Goal: Task Accomplishment & Management: Use online tool/utility

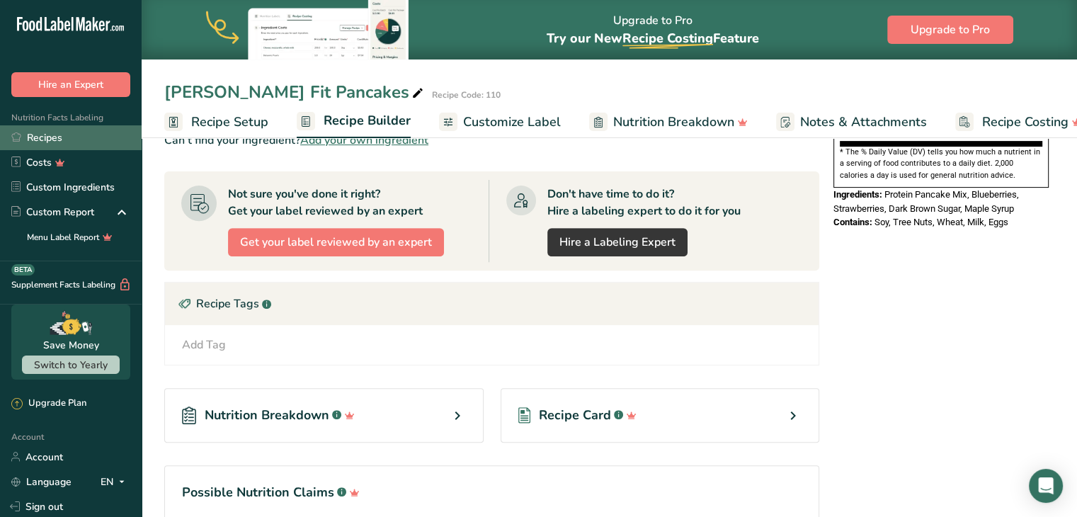
click at [96, 135] on link "Recipes" at bounding box center [71, 137] width 142 height 25
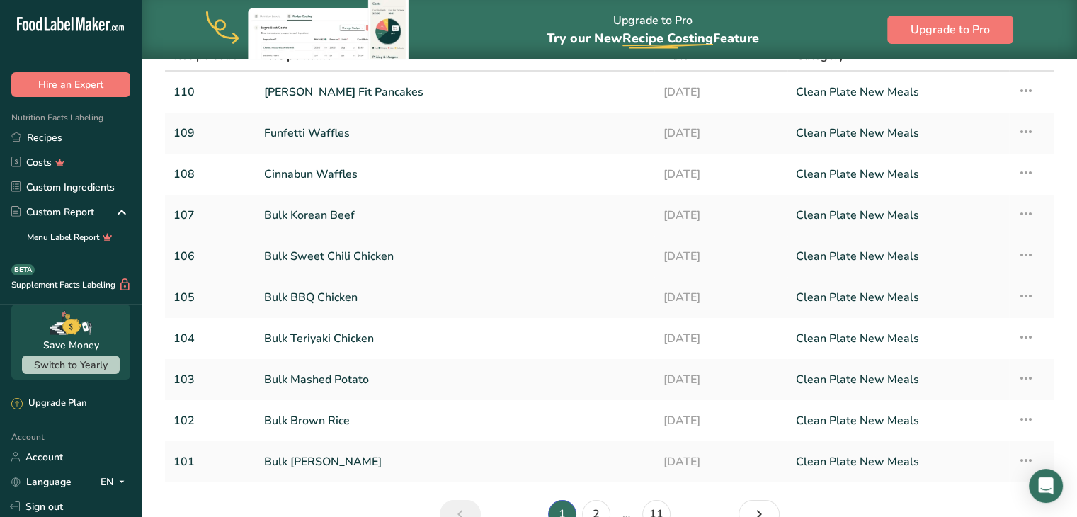
scroll to position [85, 0]
click at [363, 218] on link "Bulk Korean Beef" at bounding box center [455, 215] width 382 height 30
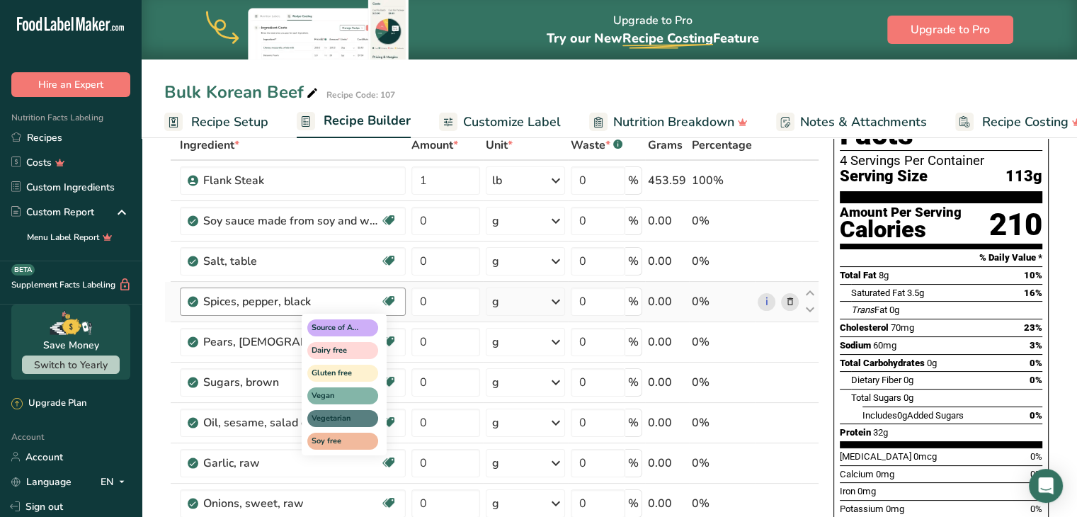
scroll to position [106, 0]
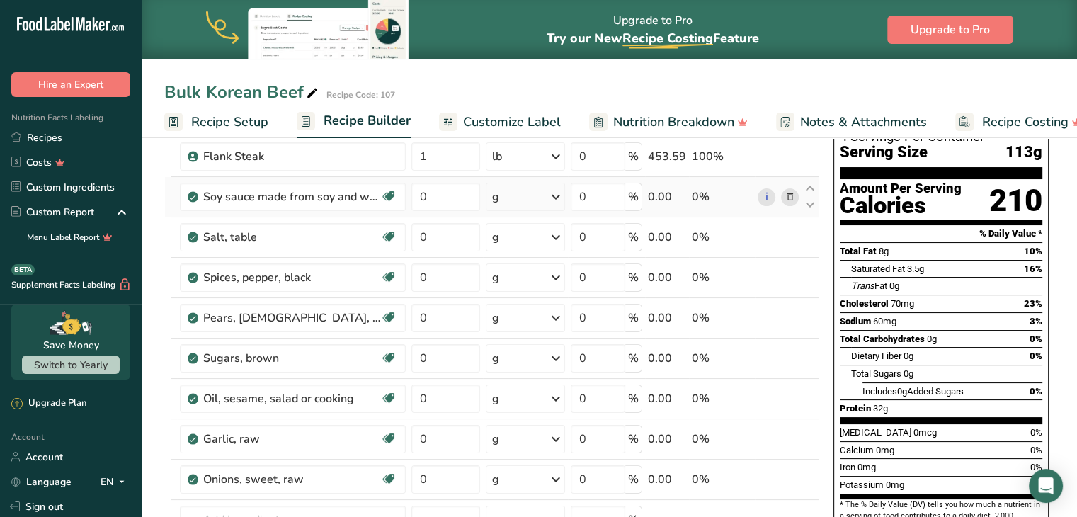
click at [528, 197] on div "g" at bounding box center [525, 197] width 79 height 28
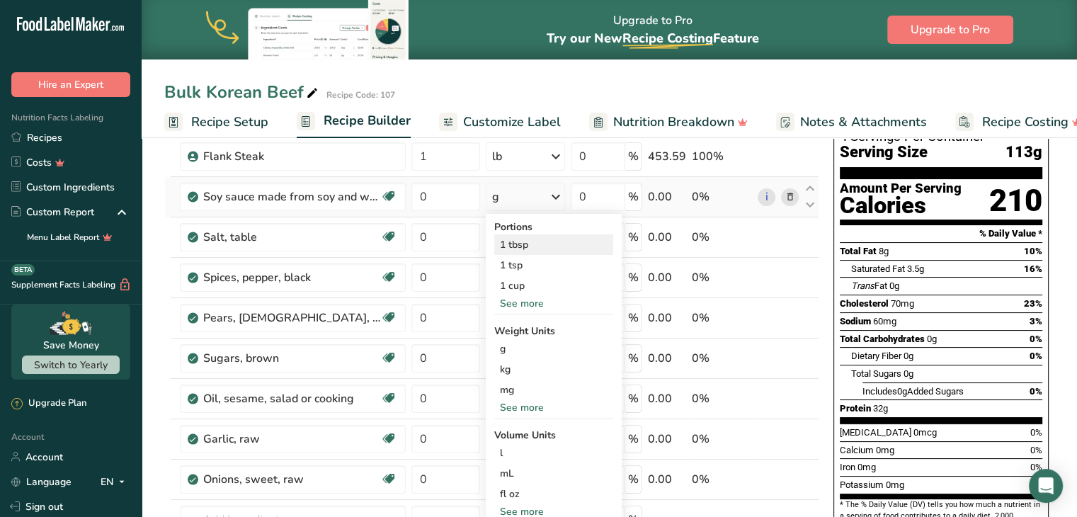
click at [527, 250] on div "1 tbsp" at bounding box center [553, 244] width 119 height 21
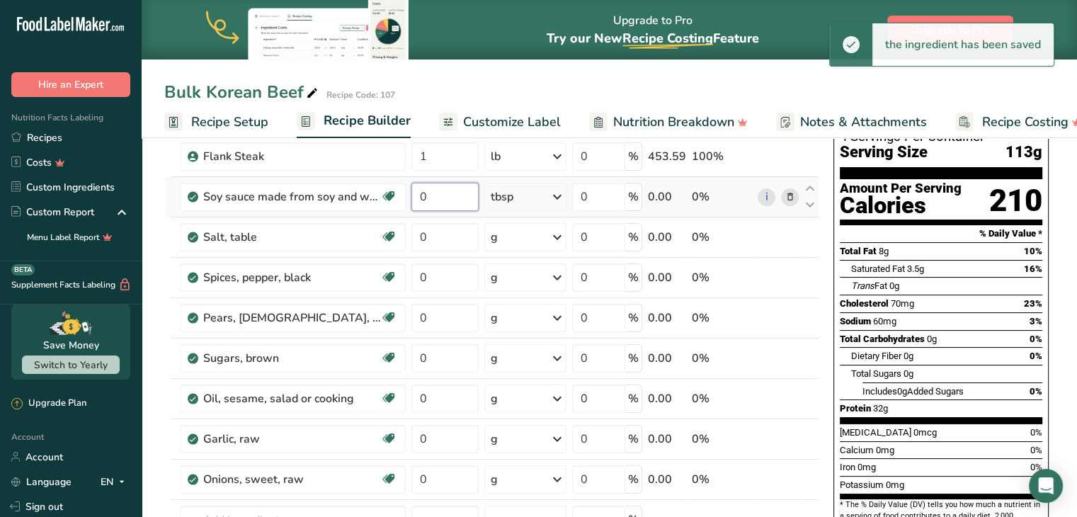
click at [451, 202] on input "0" at bounding box center [445, 197] width 67 height 28
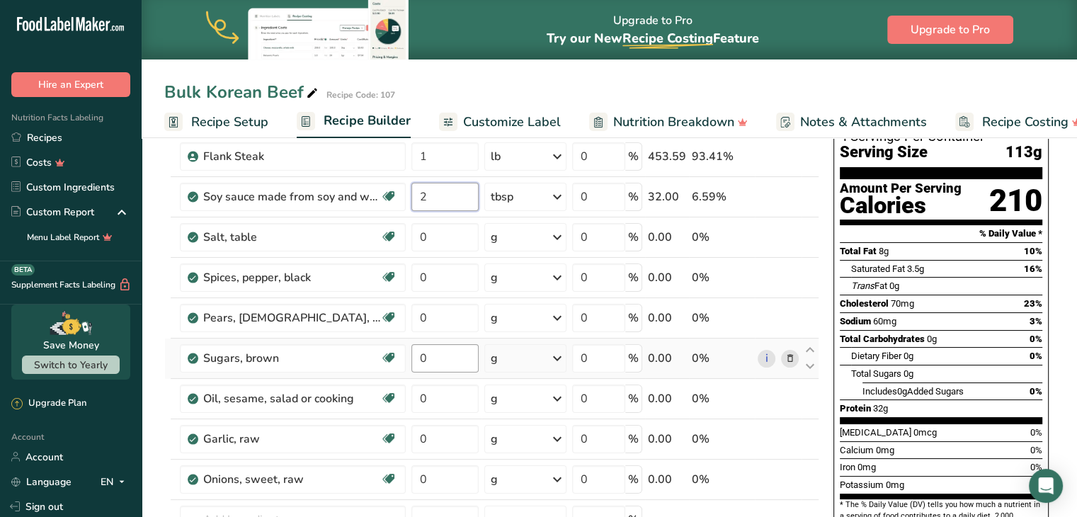
type input "2"
click at [454, 355] on div "Ingredient * Amount * Unit * Waste * .a-a{fill:#347362;}.b-a{fill:#fff;} Grams …" at bounding box center [491, 367] width 655 height 523
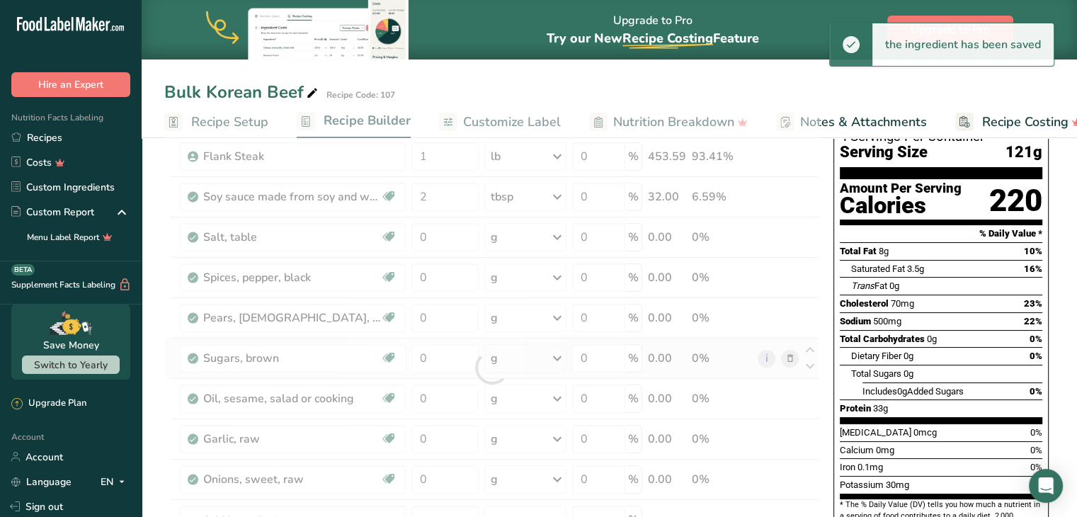
click at [555, 355] on div "Ingredient * Amount * Unit * Waste * .a-a{fill:#347362;}.b-a{fill:#fff;} Grams …" at bounding box center [491, 367] width 655 height 523
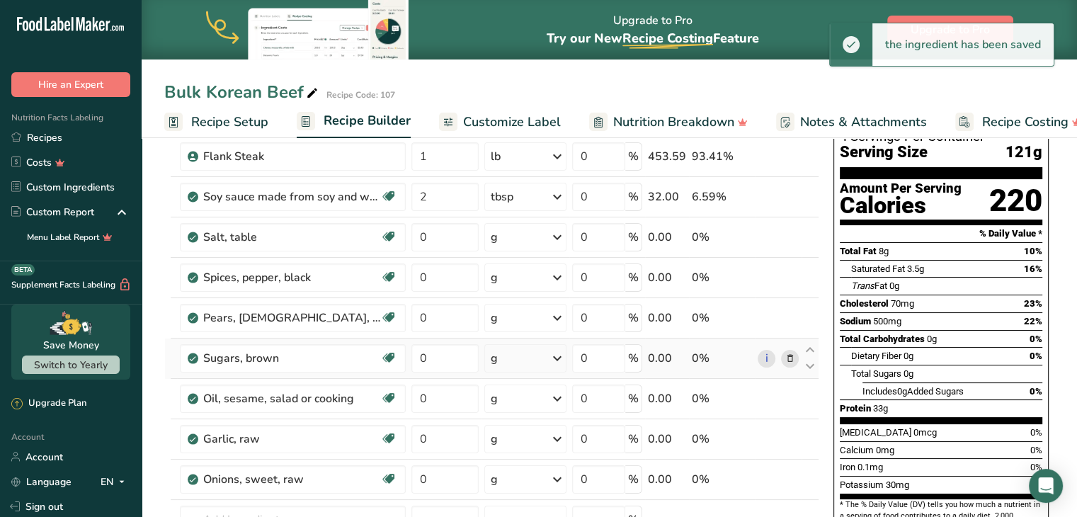
click at [554, 358] on icon at bounding box center [557, 358] width 17 height 25
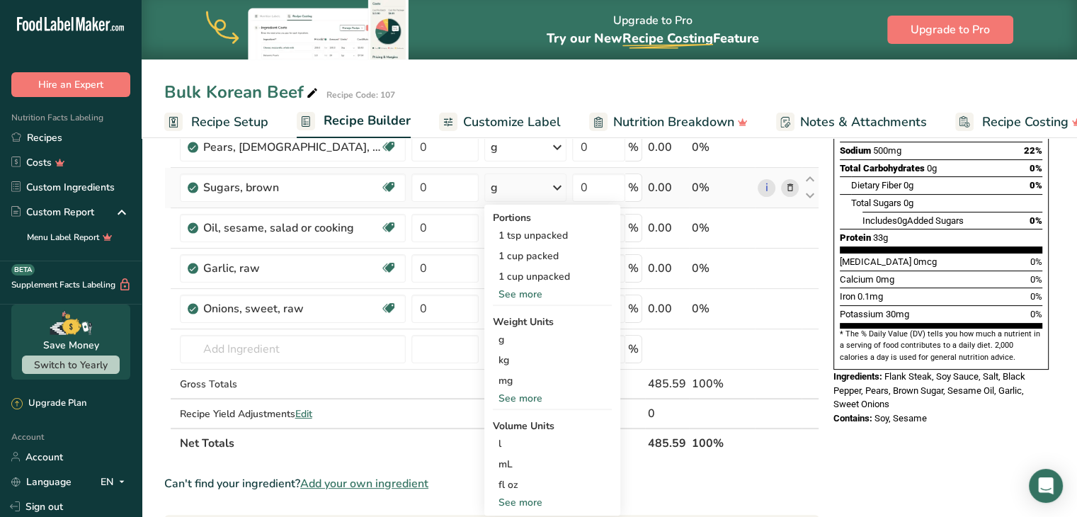
scroll to position [283, 0]
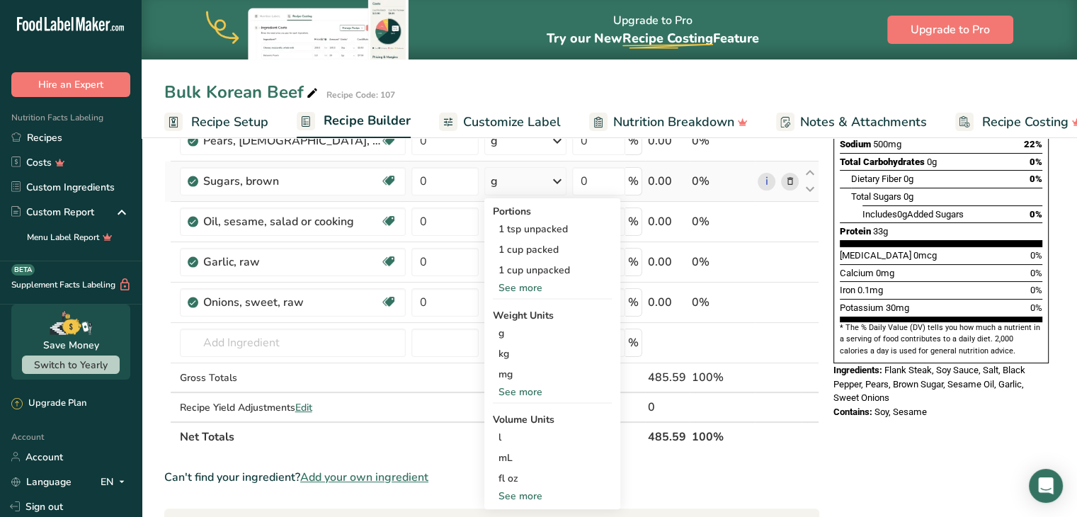
click at [528, 392] on div "See more" at bounding box center [552, 392] width 119 height 15
click at [509, 429] on div "oz" at bounding box center [552, 436] width 119 height 21
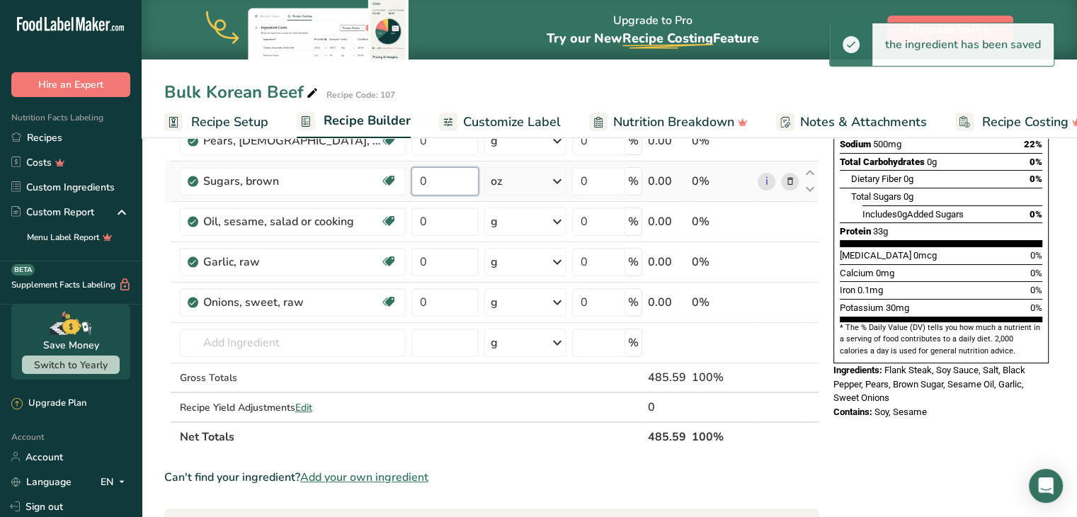
click at [451, 181] on input "0" at bounding box center [445, 181] width 67 height 28
type input "1"
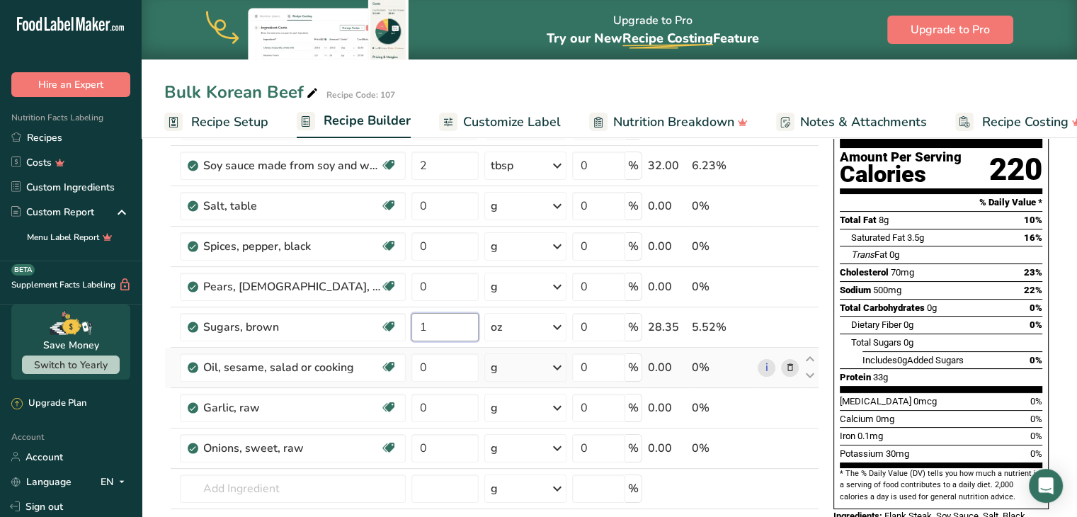
scroll to position [135, 0]
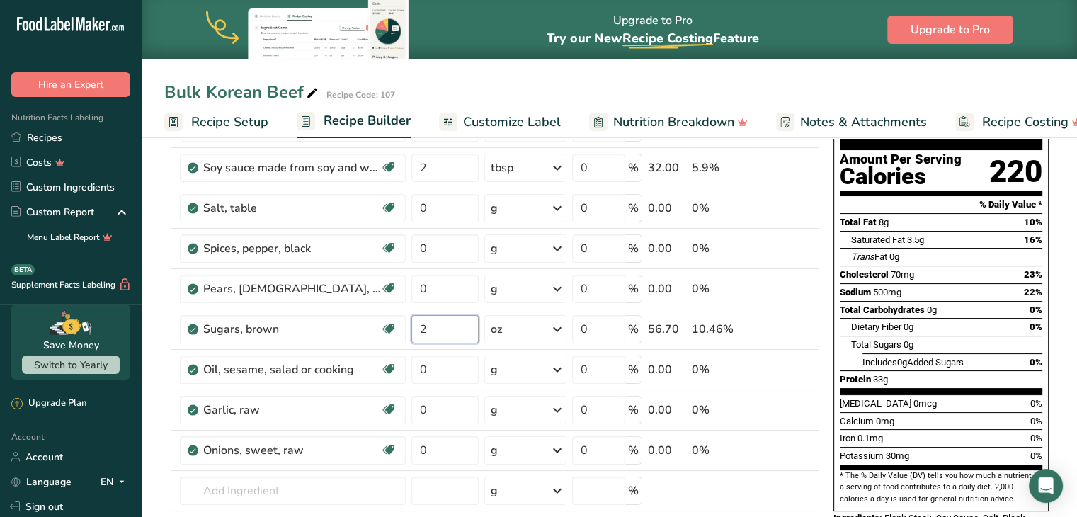
type input "2"
click at [829, 436] on div "Nutrition Facts 4 Servings Per Container Serving Size 121g Amount Per Serving C…" at bounding box center [941, 297] width 227 height 552
click at [440, 331] on input "2" at bounding box center [445, 329] width 67 height 28
type input "1"
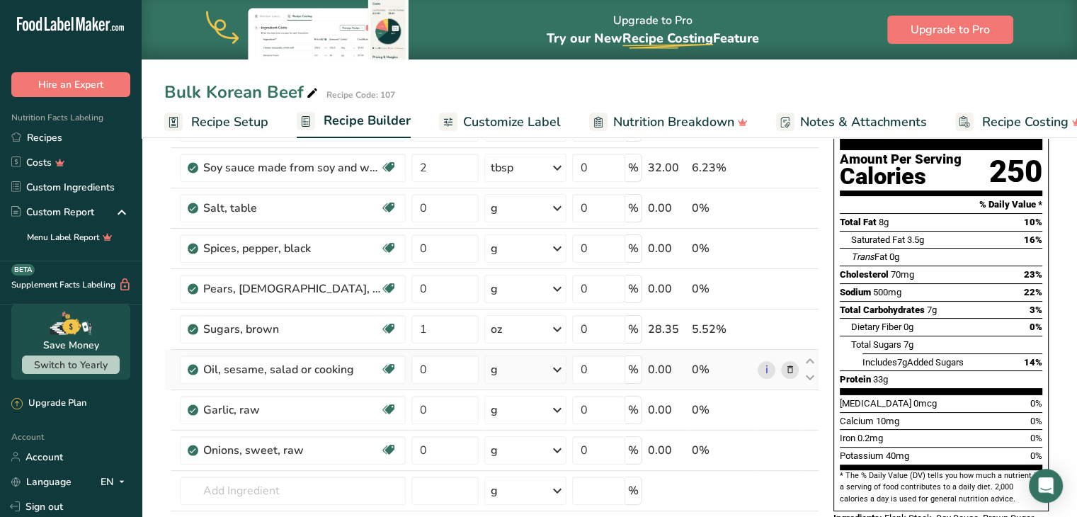
click at [541, 368] on div "g" at bounding box center [525, 370] width 82 height 28
click at [533, 453] on div "1 tsp" at bounding box center [552, 458] width 119 height 21
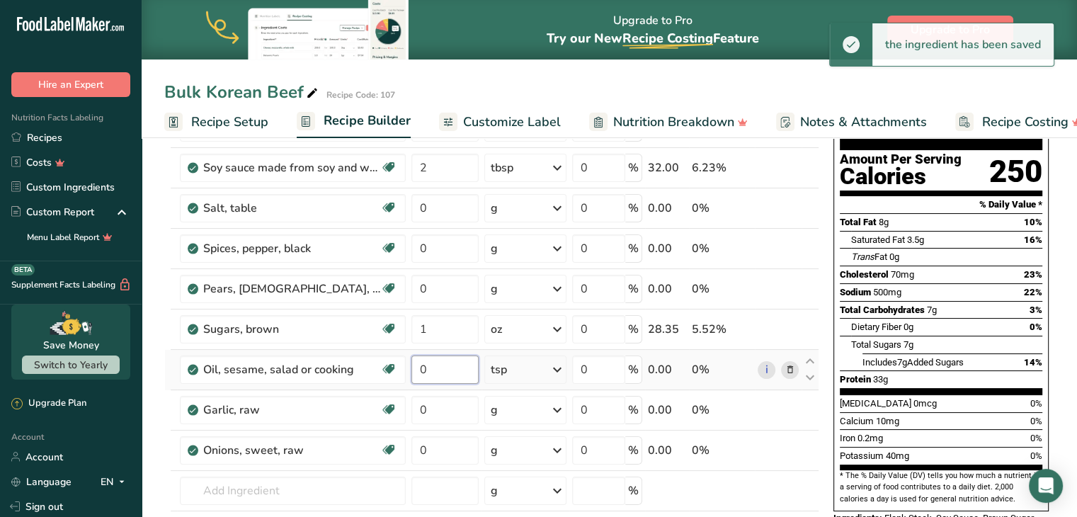
click at [453, 371] on input "0" at bounding box center [445, 370] width 67 height 28
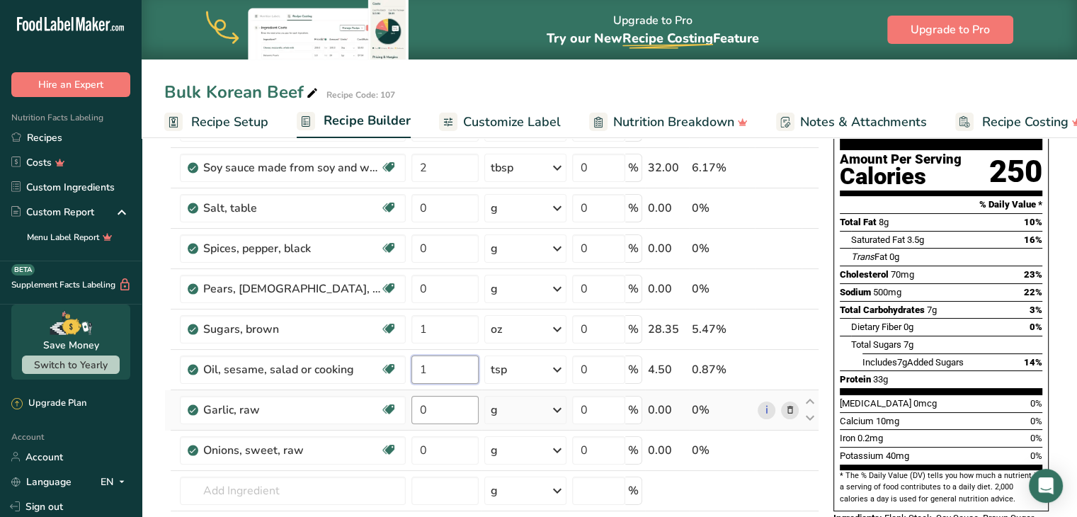
type input "1"
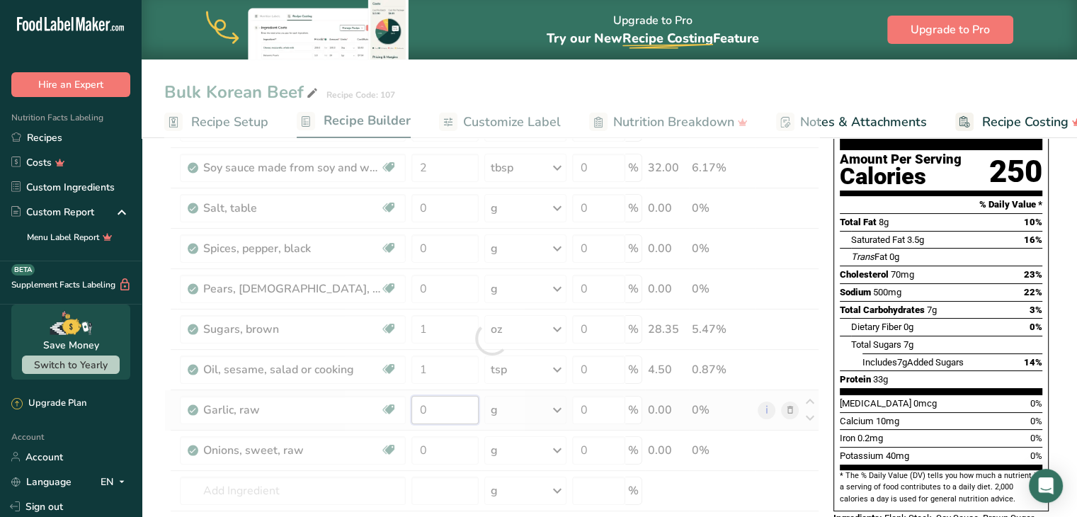
click at [455, 408] on div "Ingredient * Amount * Unit * Waste * .a-a{fill:#347362;}.b-a{fill:#fff;} Grams …" at bounding box center [491, 338] width 655 height 523
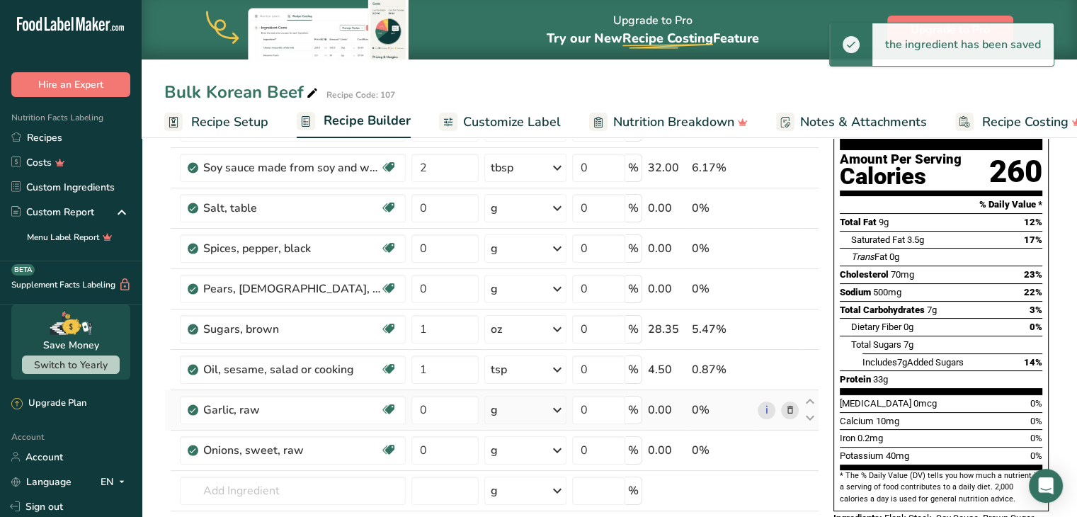
click at [547, 412] on div "Ingredient * Amount * Unit * Waste * .a-a{fill:#347362;}.b-a{fill:#fff;} Grams …" at bounding box center [491, 338] width 655 height 523
click at [553, 410] on icon at bounding box center [557, 409] width 17 height 25
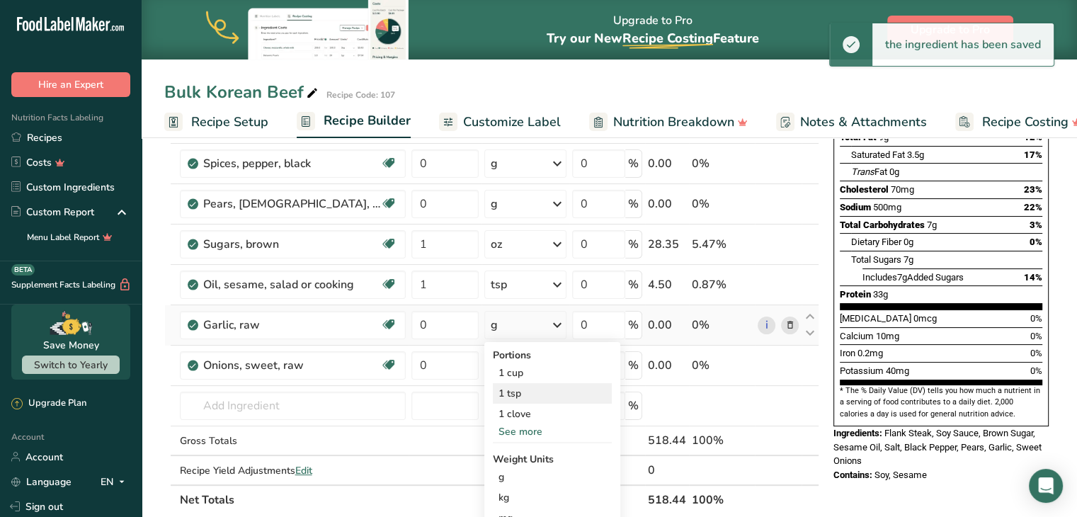
scroll to position [221, 0]
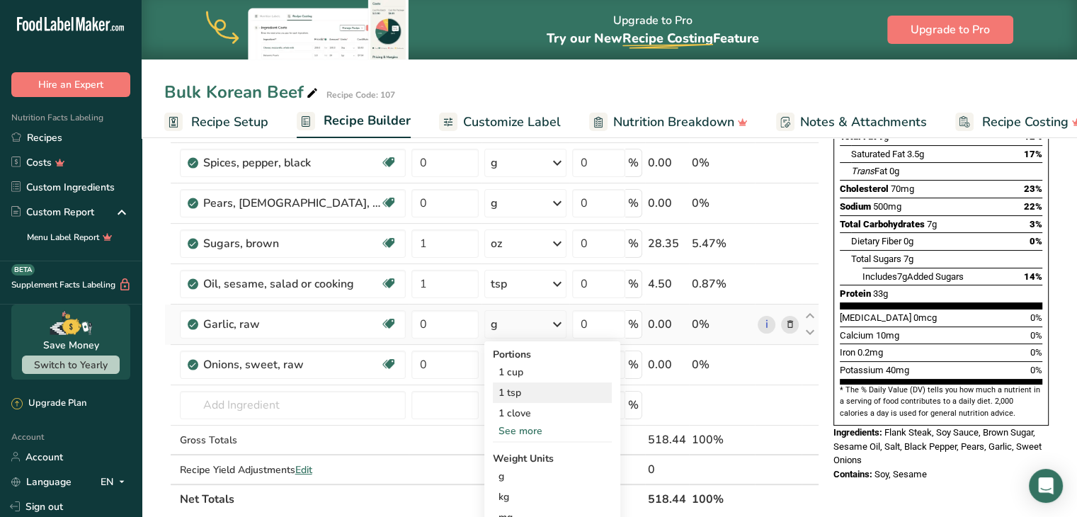
click at [541, 397] on div "1 tsp" at bounding box center [552, 392] width 119 height 21
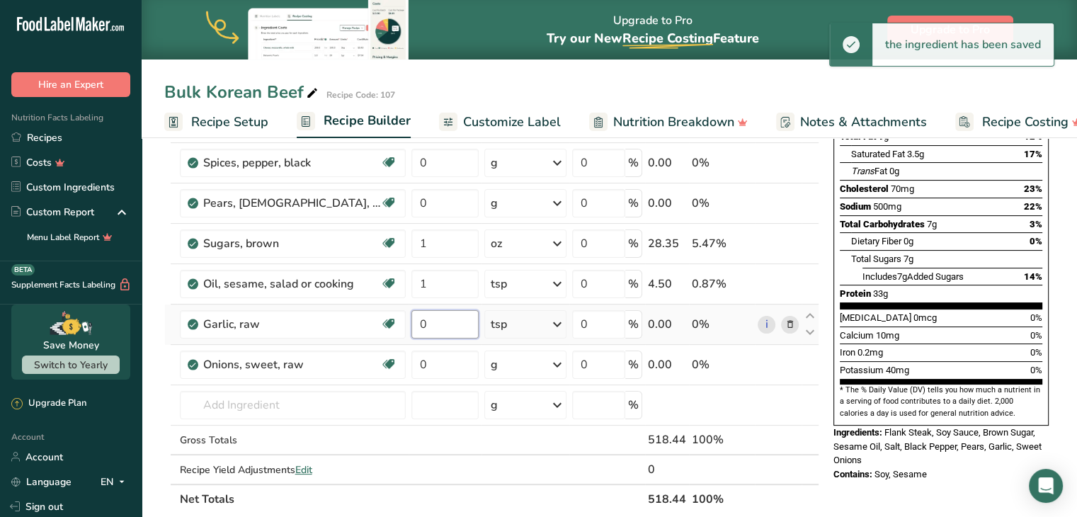
click at [456, 321] on input "0" at bounding box center [445, 324] width 67 height 28
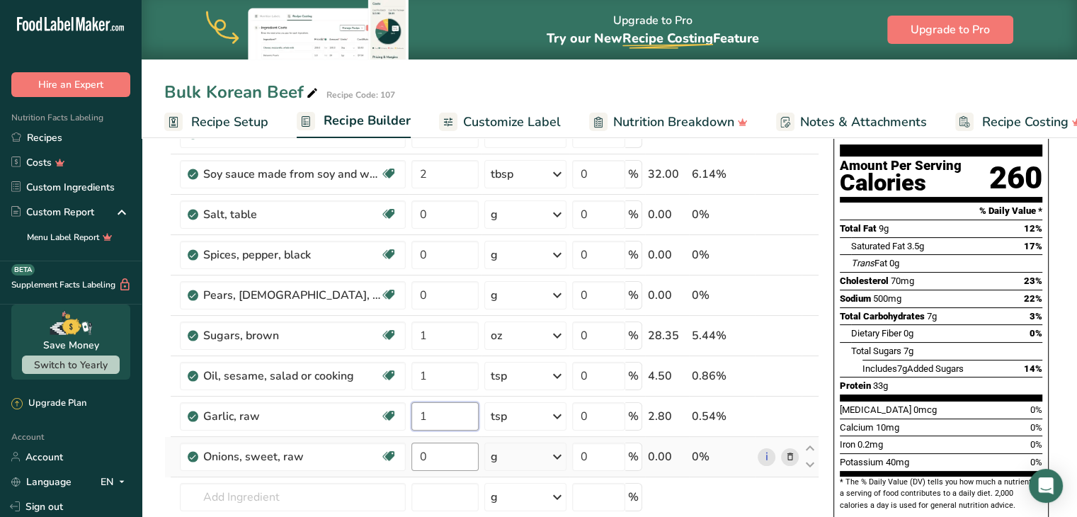
scroll to position [127, 0]
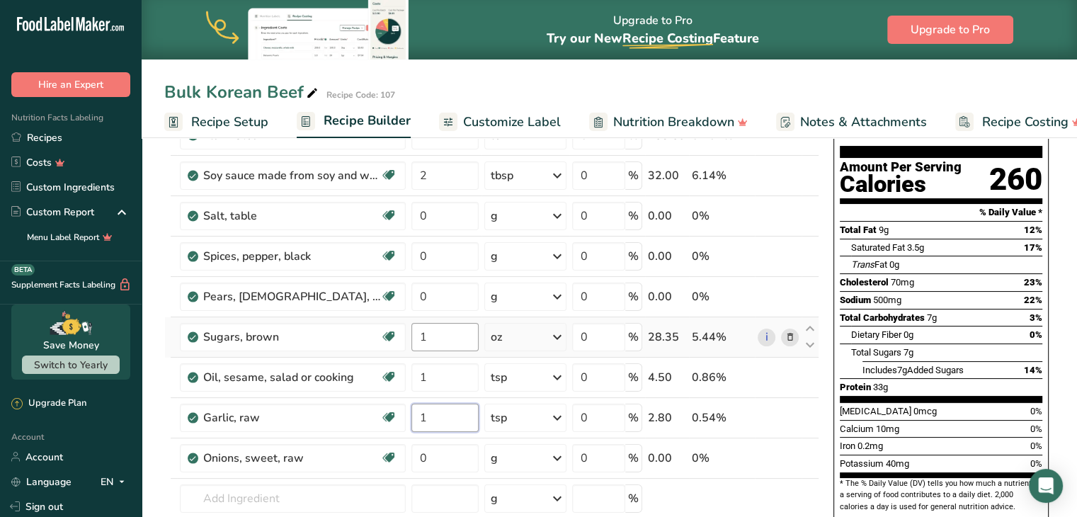
type input "1"
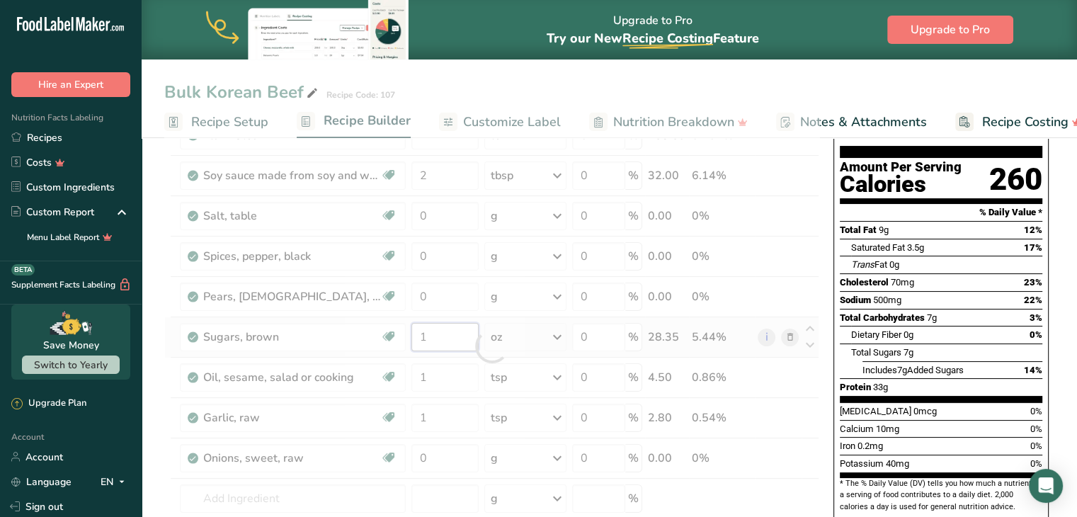
click at [470, 336] on div "Ingredient * Amount * Unit * Waste * .a-a{fill:#347362;}.b-a{fill:#fff;} Grams …" at bounding box center [491, 346] width 655 height 523
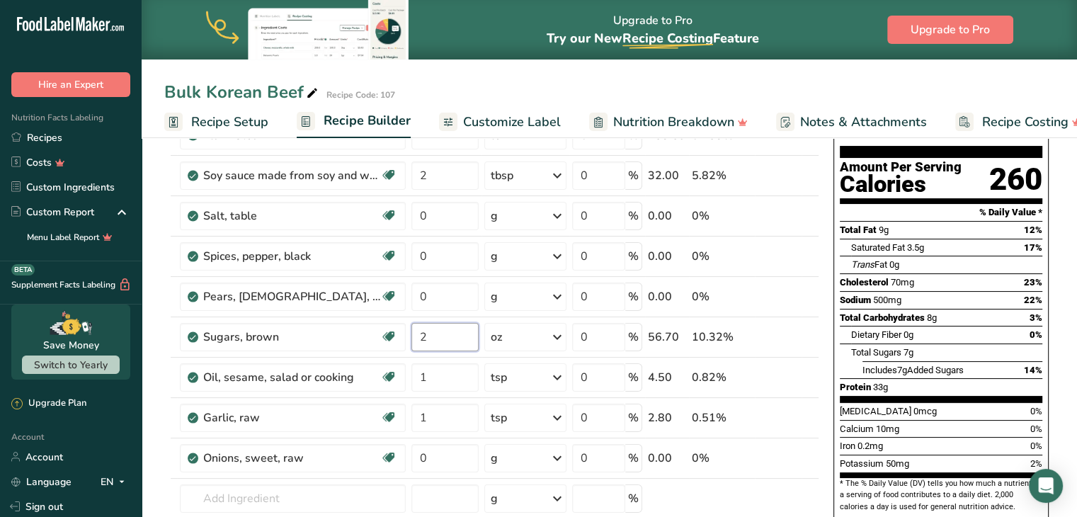
type input "2"
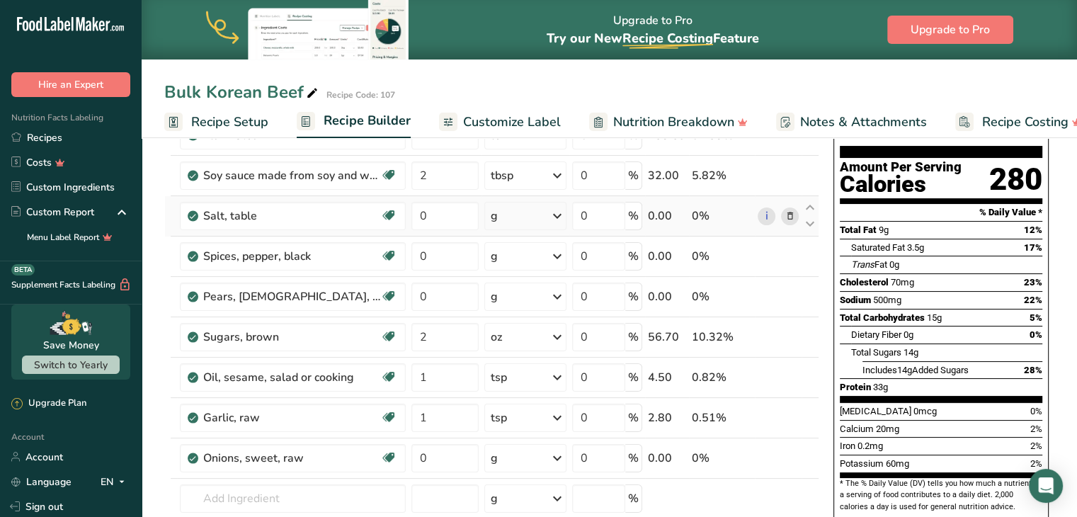
click at [520, 219] on div "g" at bounding box center [525, 216] width 82 height 28
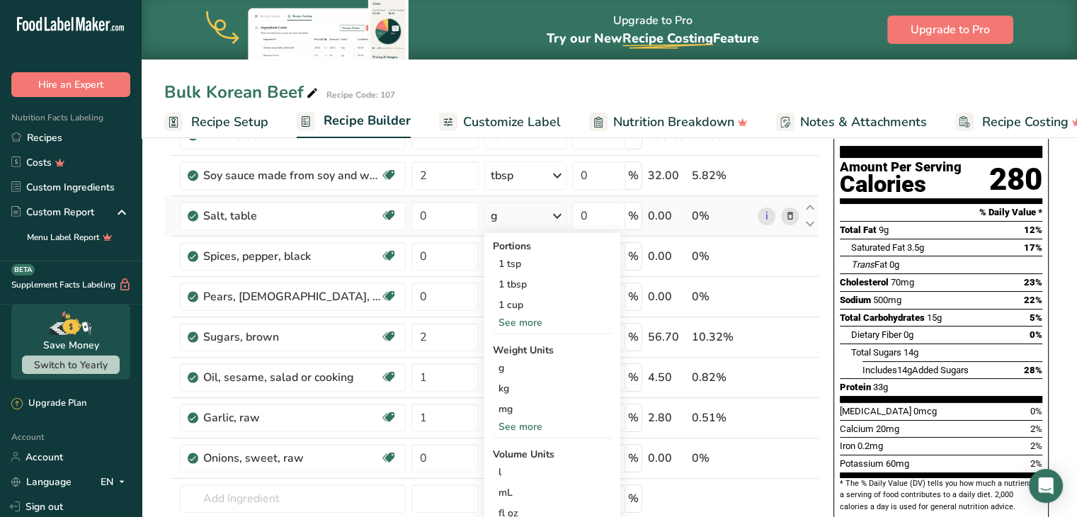
scroll to position [133, 0]
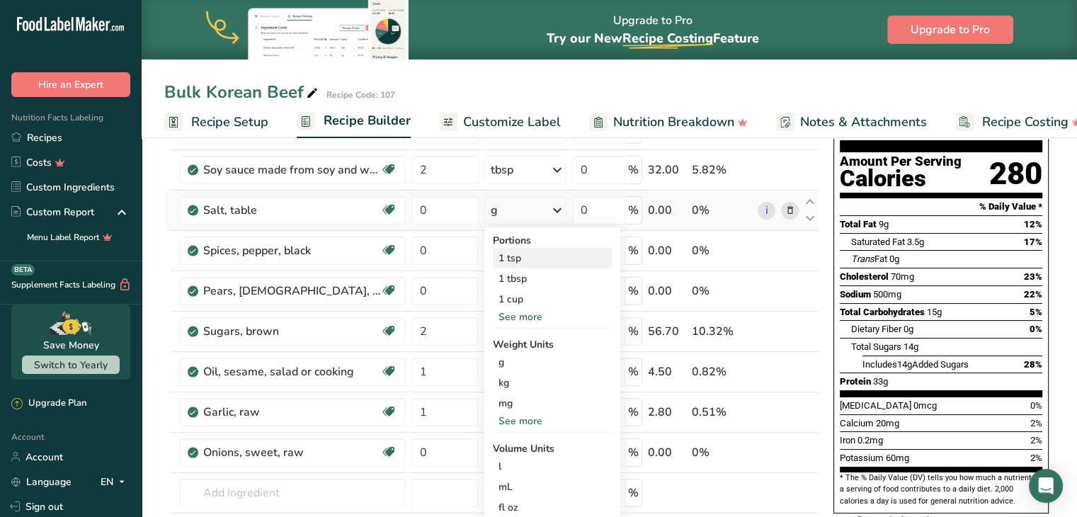
click at [533, 261] on div "1 tsp" at bounding box center [552, 258] width 119 height 21
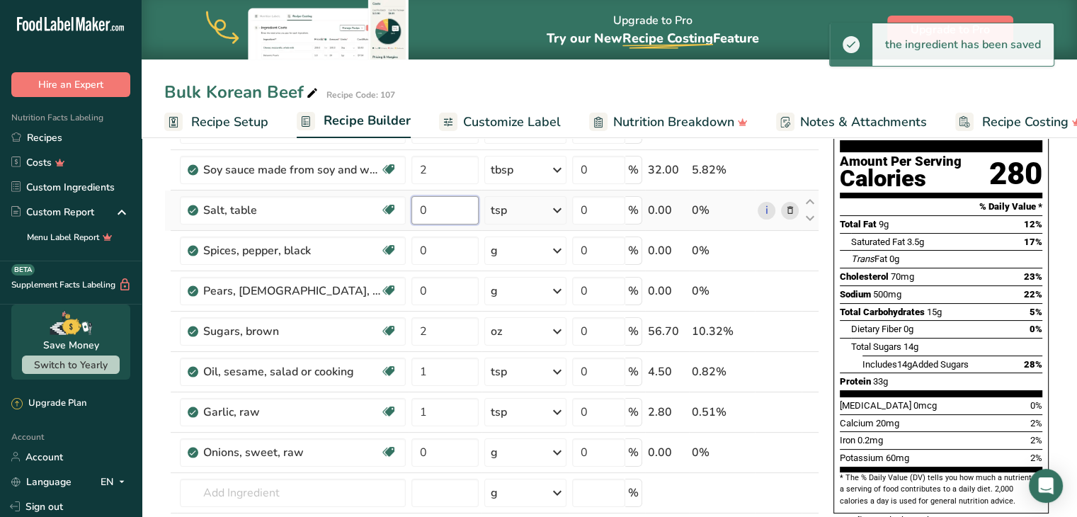
click at [448, 217] on input "0" at bounding box center [445, 210] width 67 height 28
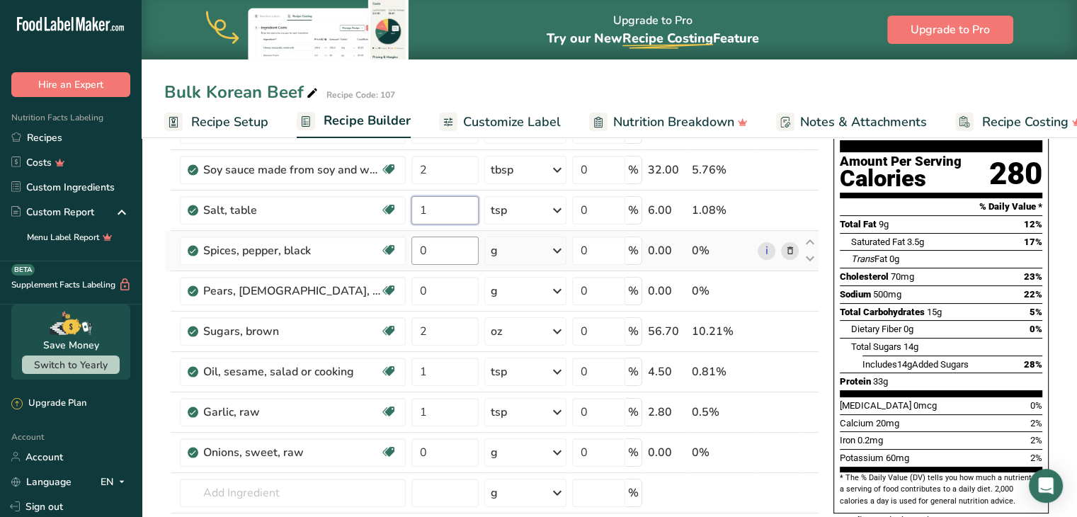
type input "1"
click at [458, 254] on div "Ingredient * Amount * Unit * Waste * .a-a{fill:#347362;}.b-a{fill:#fff;} Grams …" at bounding box center [491, 340] width 655 height 523
type input "1"
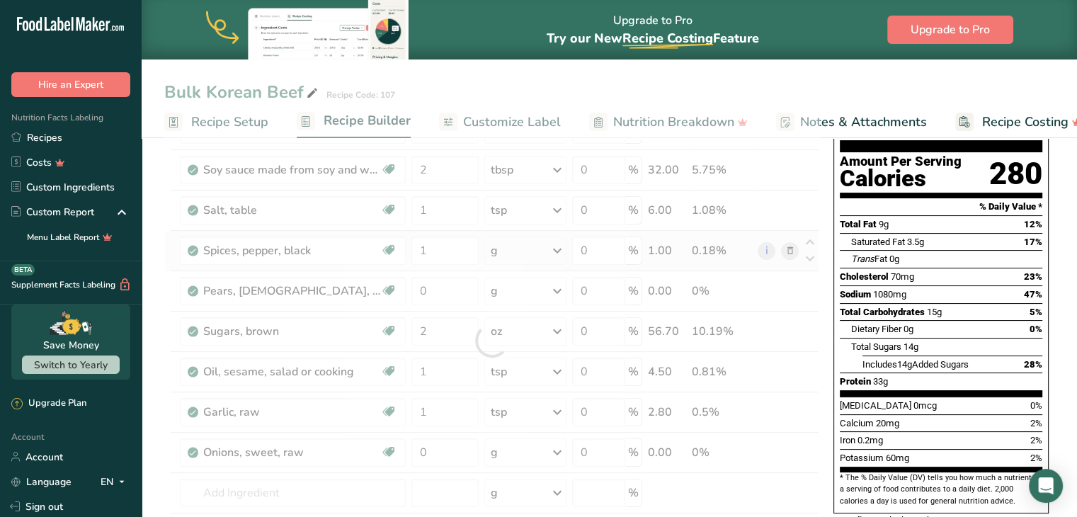
click at [555, 251] on div "Ingredient * Amount * Unit * Waste * .a-a{fill:#347362;}.b-a{fill:#fff;} Grams …" at bounding box center [491, 340] width 655 height 523
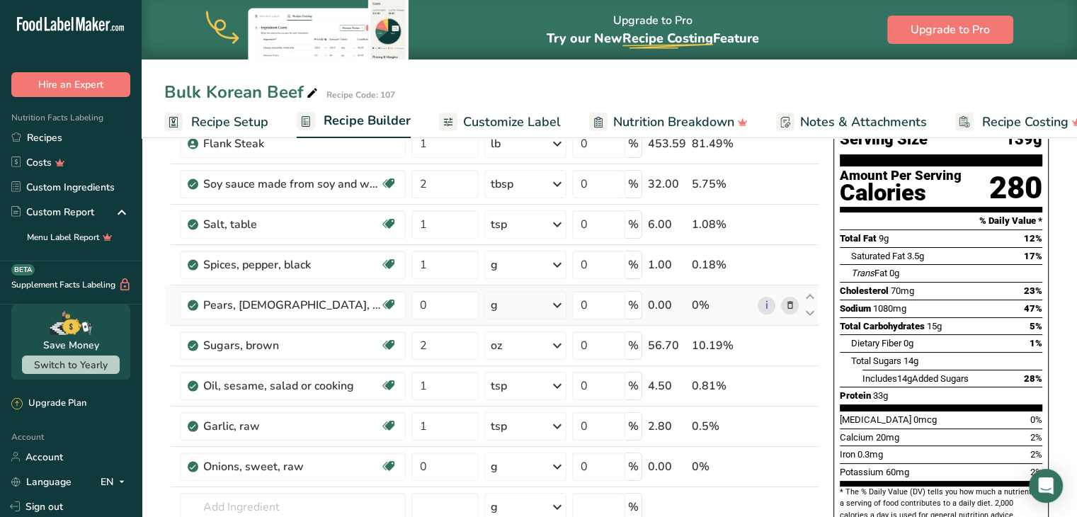
scroll to position [119, 0]
click at [533, 302] on div "g" at bounding box center [525, 305] width 82 height 28
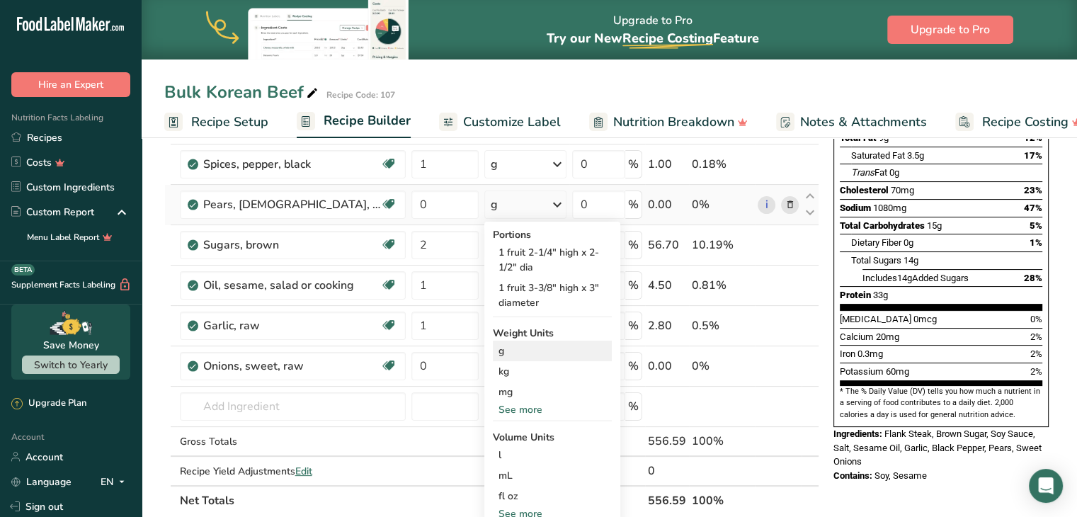
scroll to position [225, 0]
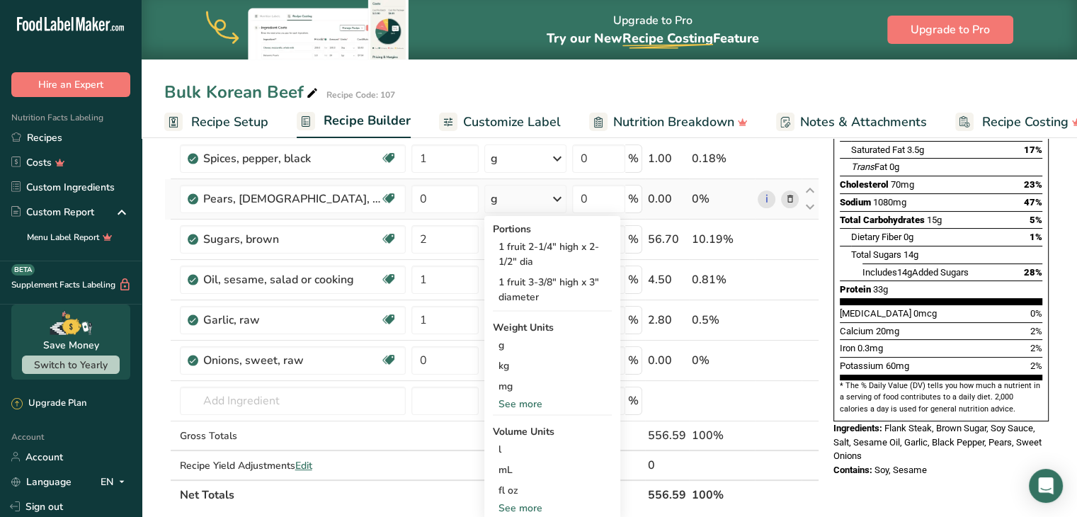
click at [545, 406] on div "See more" at bounding box center [552, 404] width 119 height 15
click at [528, 441] on div "oz" at bounding box center [552, 448] width 119 height 21
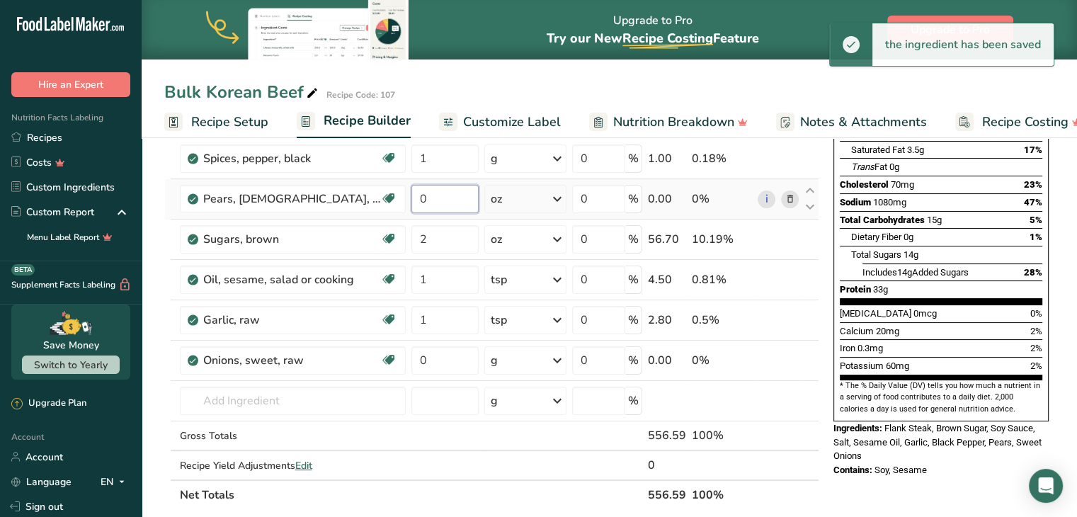
click at [462, 198] on input "0" at bounding box center [445, 199] width 67 height 28
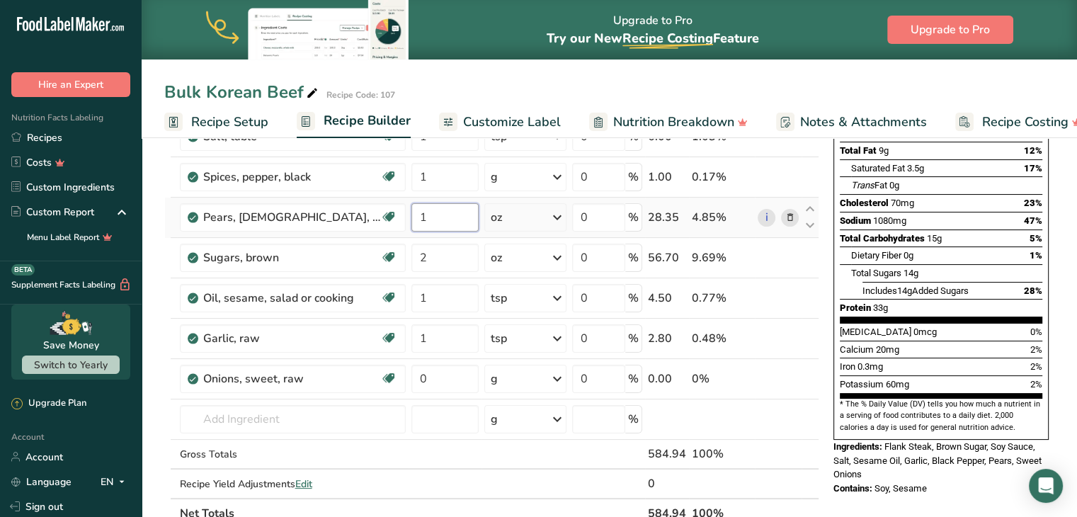
scroll to position [184, 0]
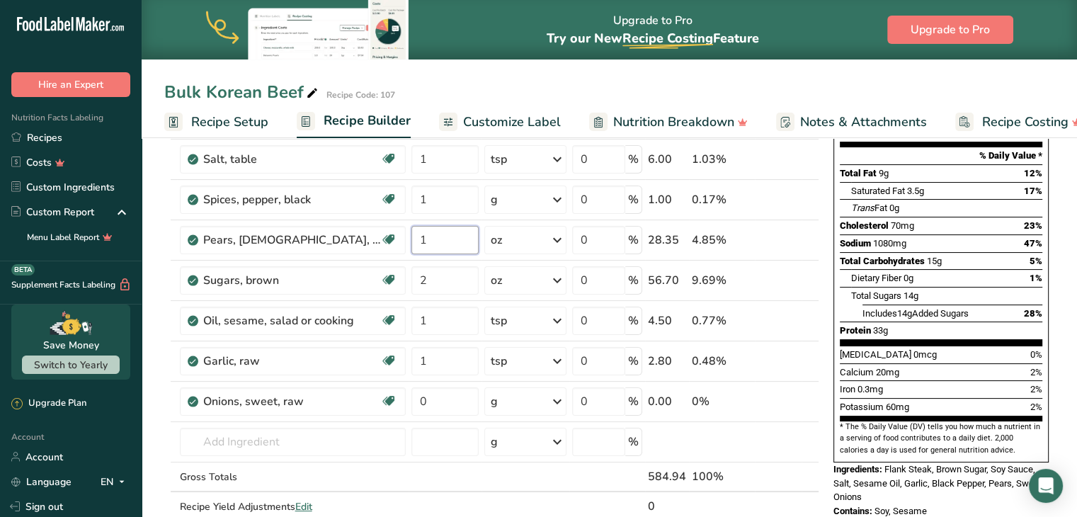
type input "1"
click at [153, 265] on section "Add Ingredients Manage Recipe Delete Recipe Duplicate Recipe Scale Recipe Save …" at bounding box center [610, 486] width 936 height 1075
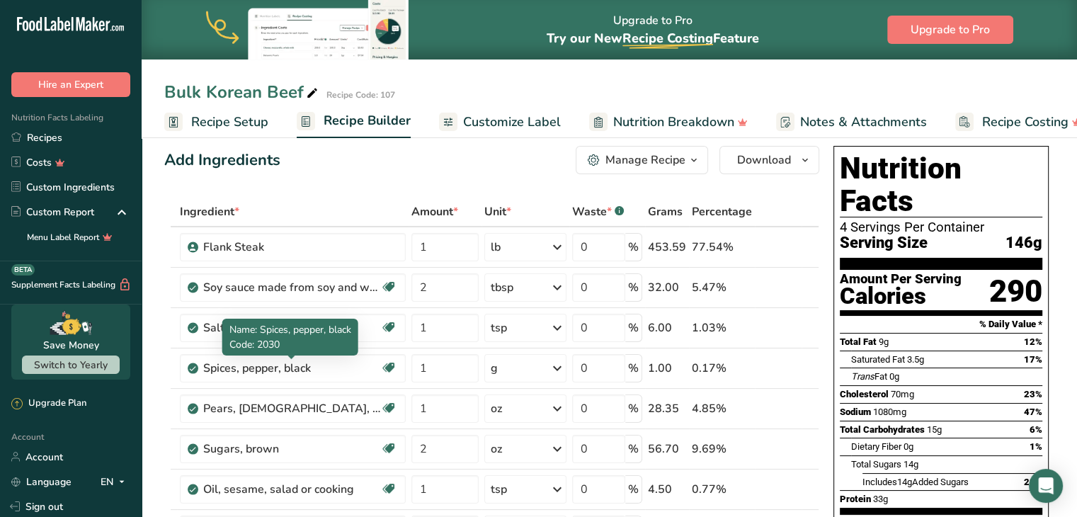
scroll to position [0, 0]
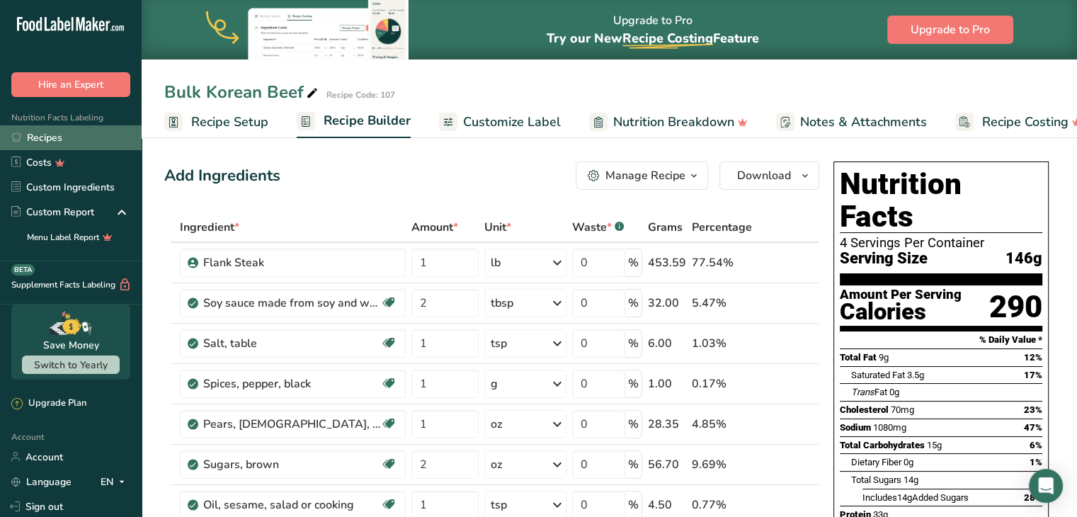
click at [64, 134] on link "Recipes" at bounding box center [71, 137] width 142 height 25
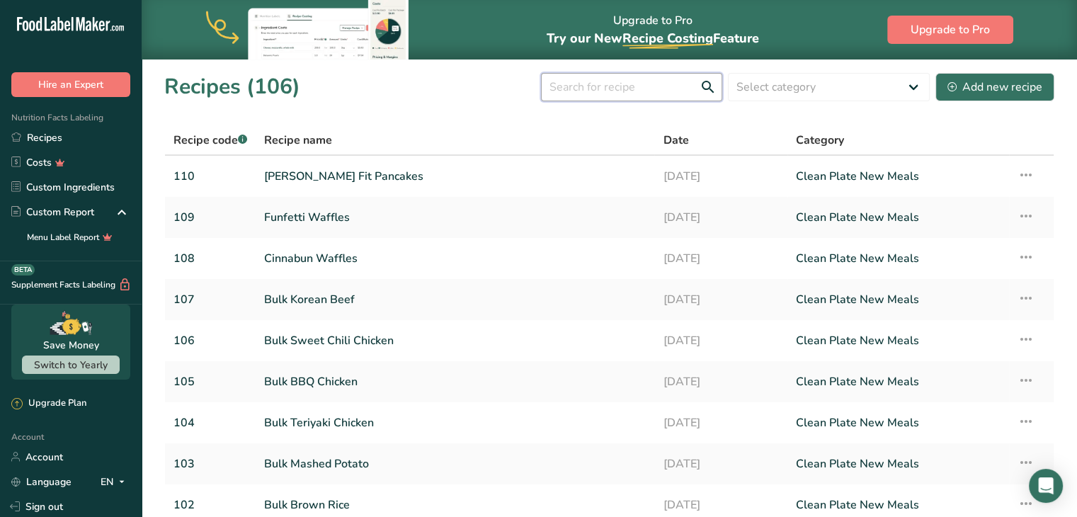
click at [625, 93] on input "text" at bounding box center [631, 87] width 181 height 28
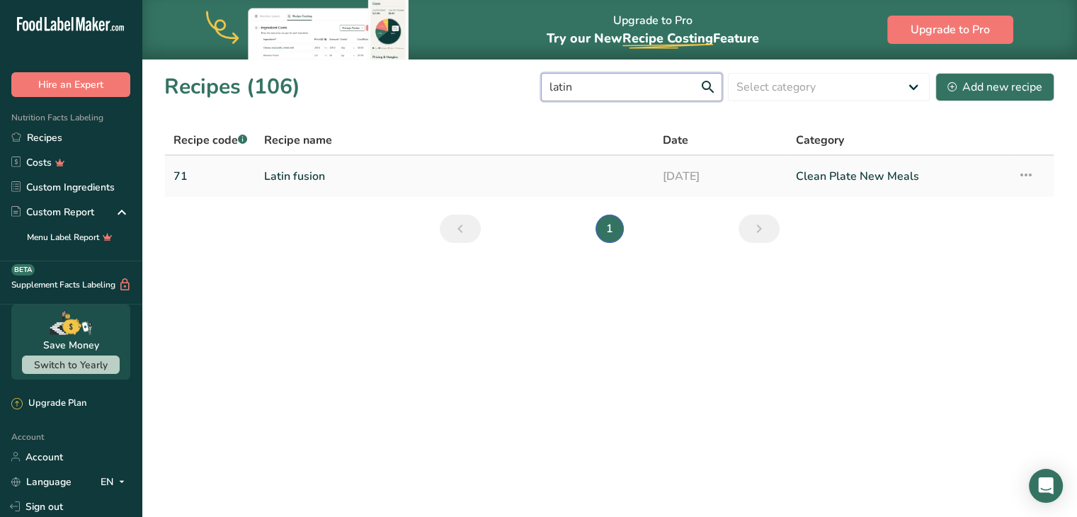
type input "latin"
click at [421, 176] on link "Latin fusion" at bounding box center [455, 176] width 382 height 30
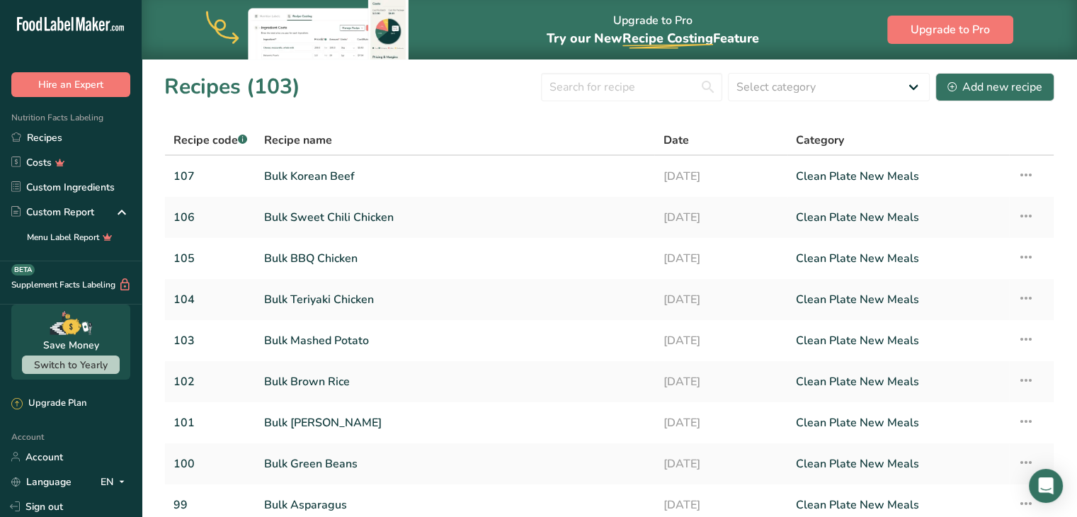
select select "1680"
click at [729, 73] on select "Select category All Baked Goods Beverages Breakfast Clean Plate menu Clean Plat…" at bounding box center [829, 87] width 202 height 28
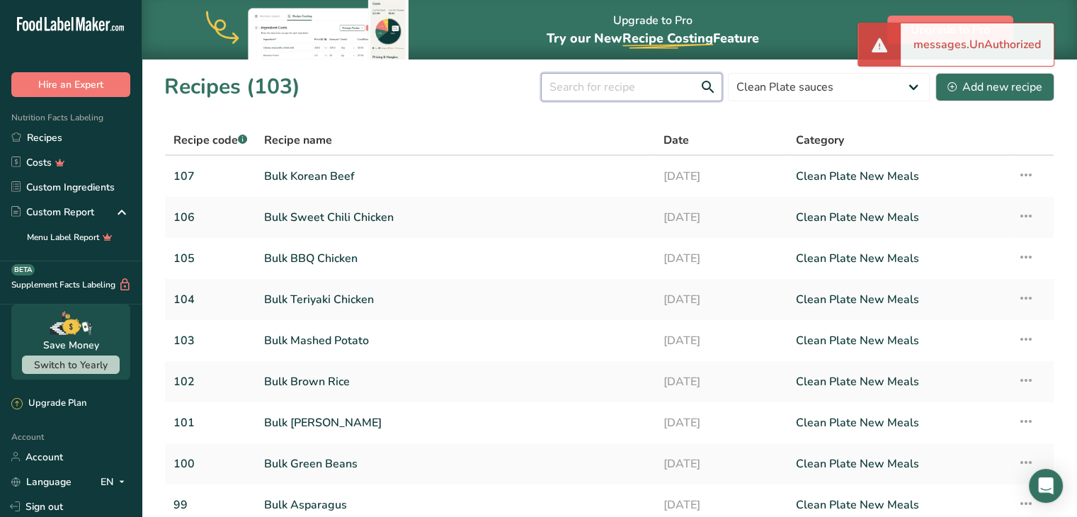
click at [603, 92] on input "text" at bounding box center [631, 87] width 181 height 28
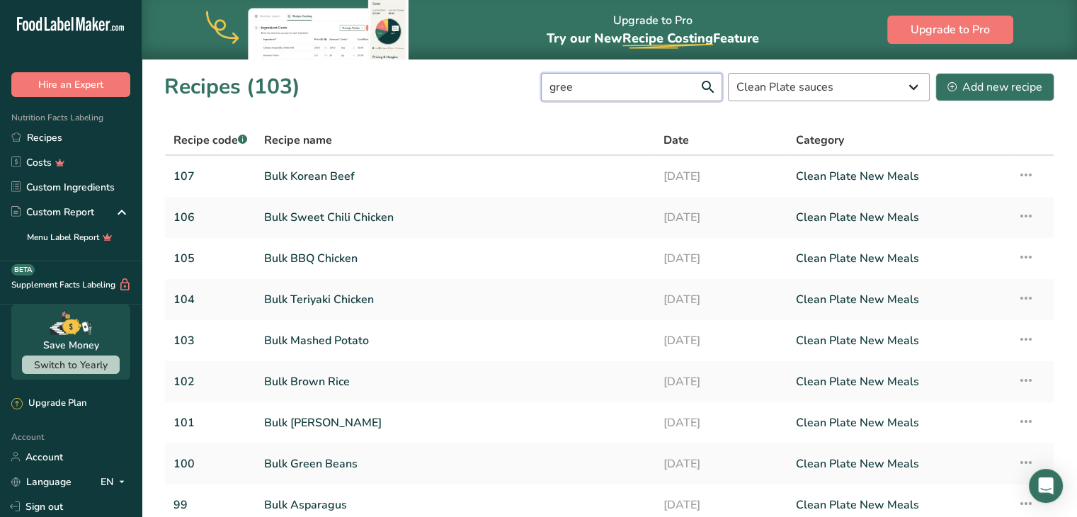
type input "gree"
click at [830, 78] on select "All Baked Goods Beverages Breakfast Clean Plate menu Clean Plate New Meals Clea…" at bounding box center [829, 87] width 202 height 28
select select
click at [729, 73] on select "All Baked Goods Beverages Breakfast Clean Plate menu Clean Plate New Meals Clea…" at bounding box center [829, 87] width 202 height 28
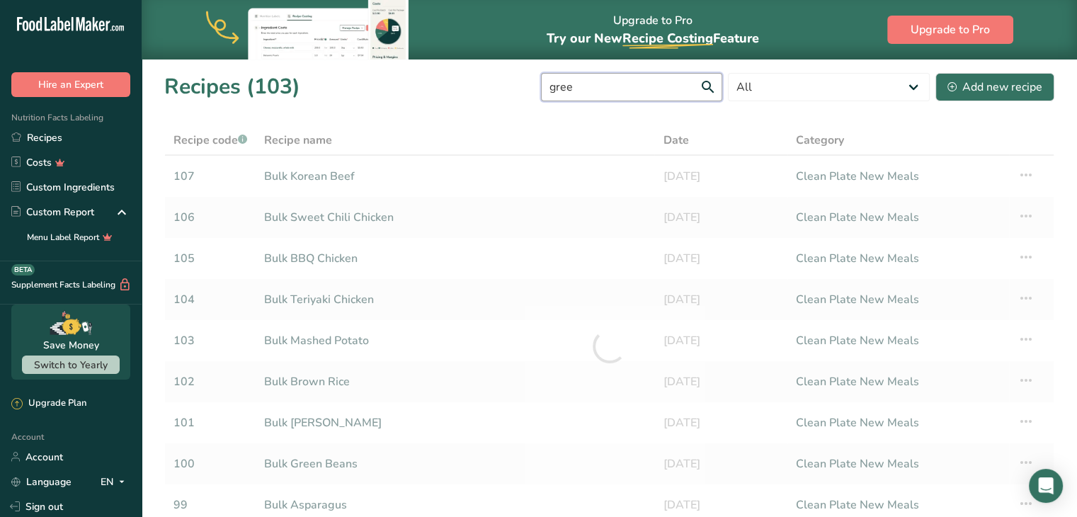
click at [651, 91] on input "gree" at bounding box center [631, 87] width 181 height 28
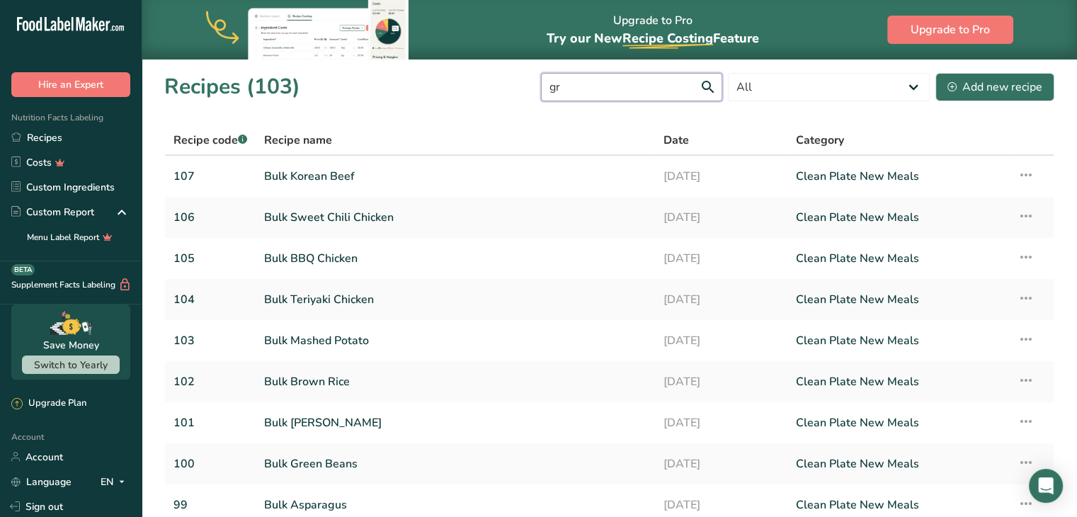
type input "g"
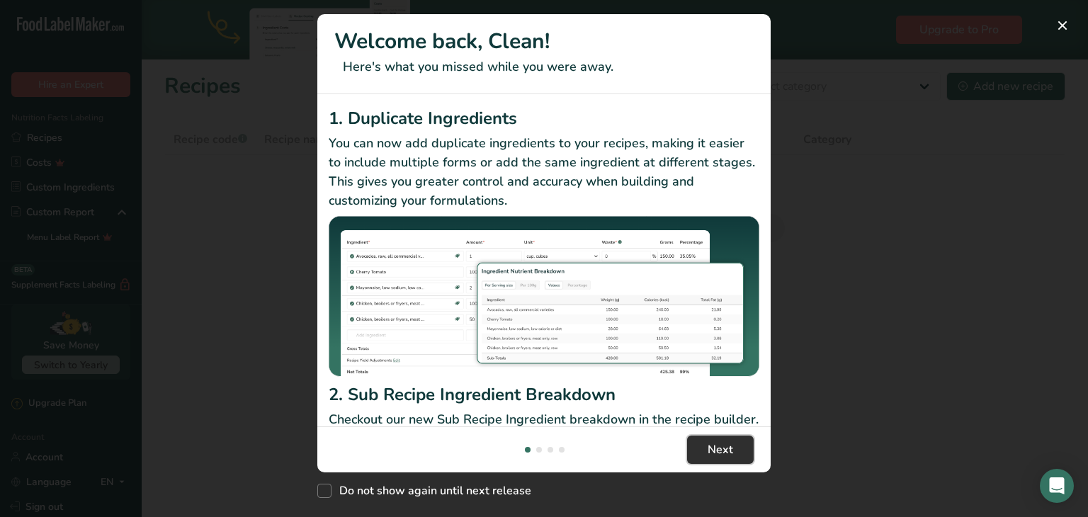
click at [722, 452] on span "Next" at bounding box center [720, 449] width 25 height 17
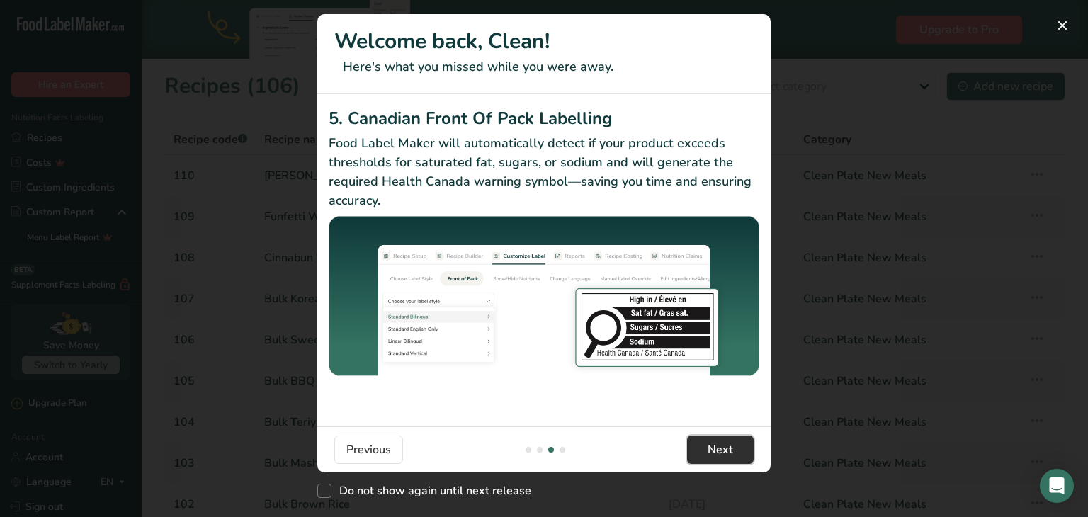
click at [722, 452] on span "Next" at bounding box center [720, 449] width 25 height 17
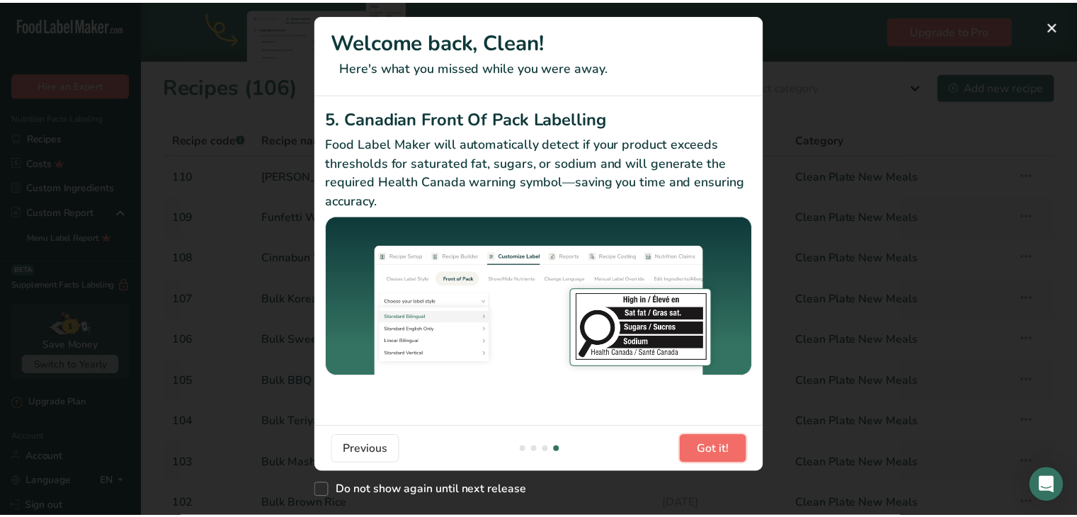
scroll to position [0, 1349]
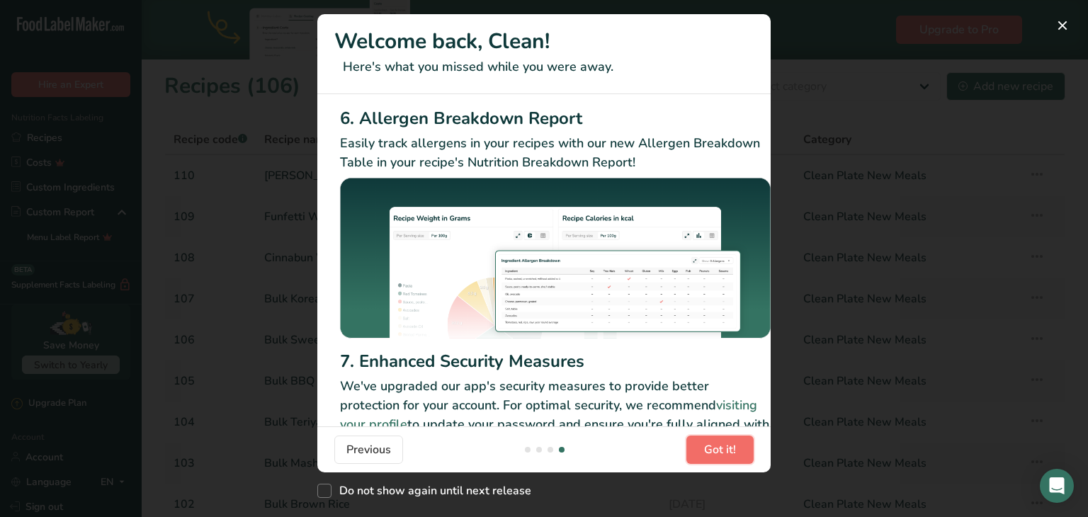
click at [722, 452] on span "Got it!" at bounding box center [720, 449] width 32 height 17
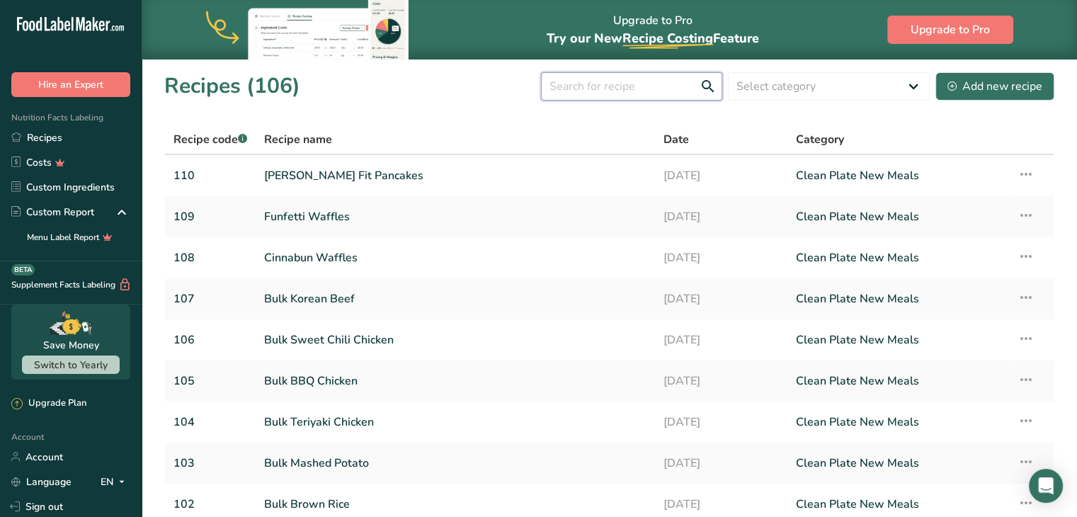
click at [635, 89] on input "text" at bounding box center [631, 86] width 181 height 28
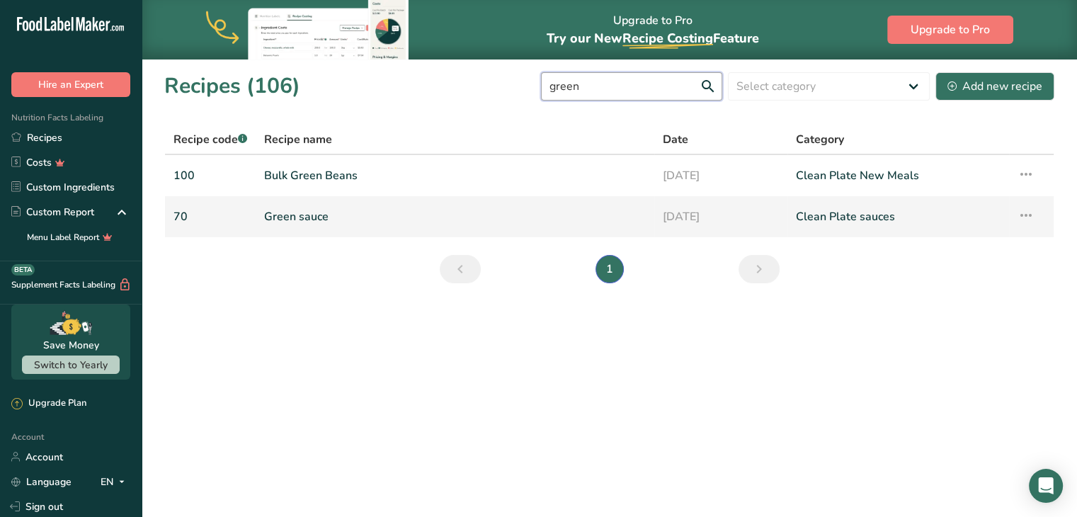
type input "green"
click at [472, 208] on link "Green sauce" at bounding box center [455, 217] width 382 height 30
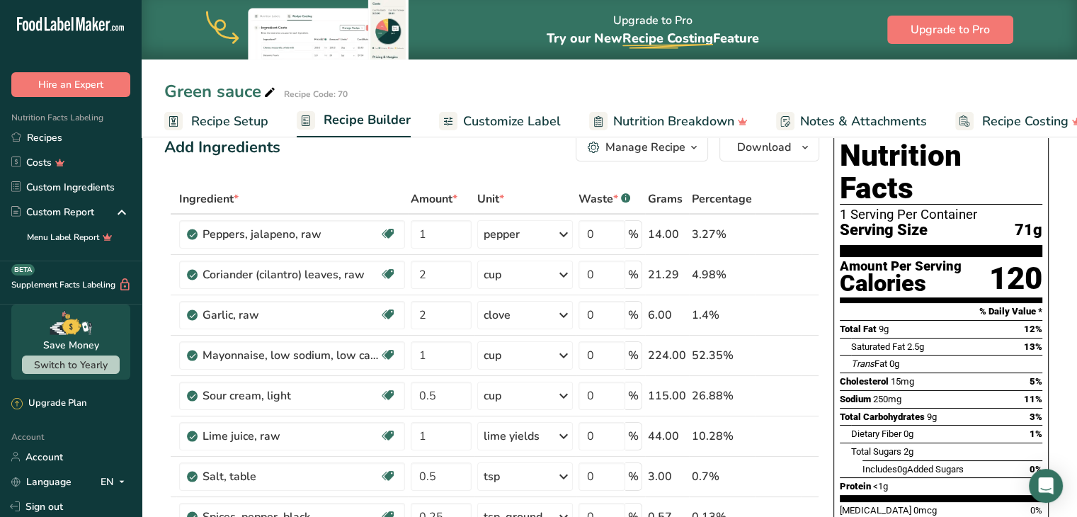
scroll to position [27, 0]
click at [790, 94] on div "Green sauce Recipe Code: 70" at bounding box center [610, 91] width 936 height 25
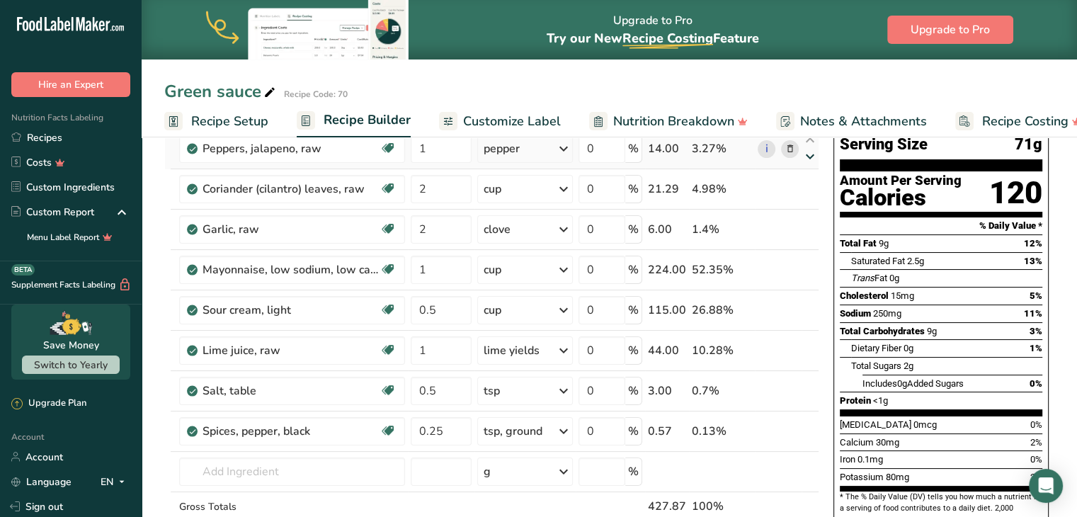
scroll to position [0, 0]
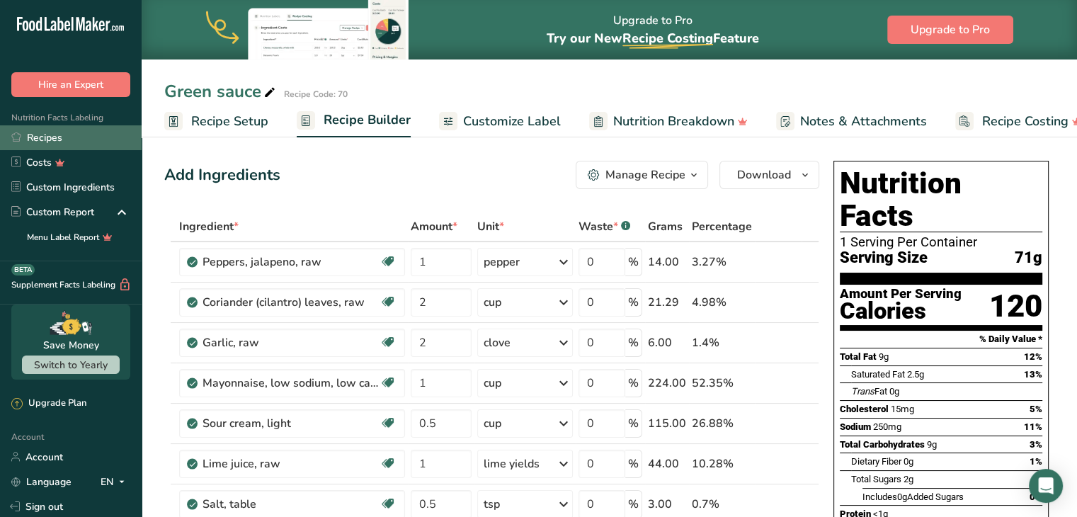
click at [31, 144] on link "Recipes" at bounding box center [71, 137] width 142 height 25
